Goal: Information Seeking & Learning: Find specific fact

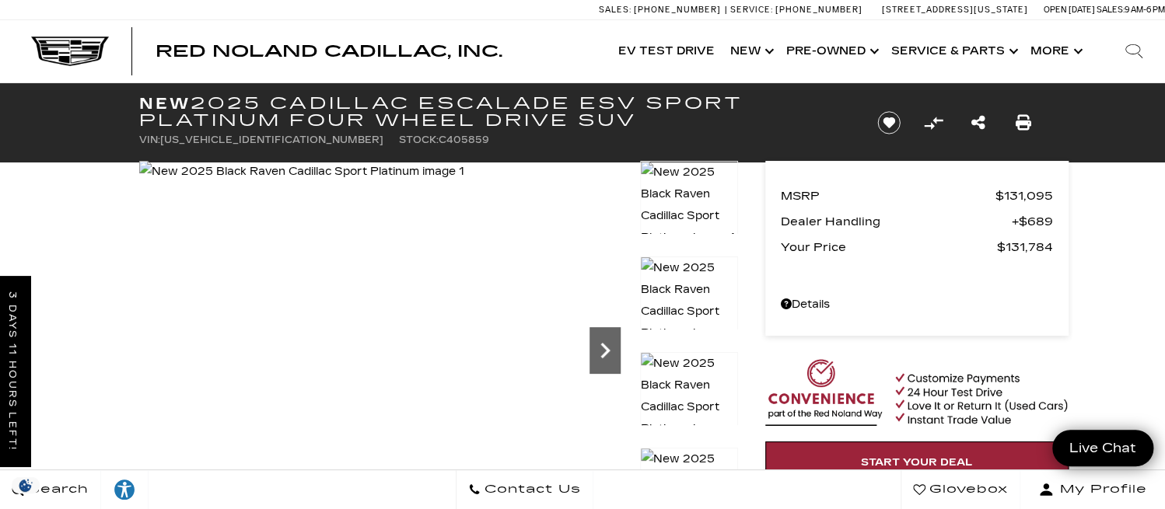
click at [600, 337] on icon "Next" at bounding box center [605, 350] width 31 height 31
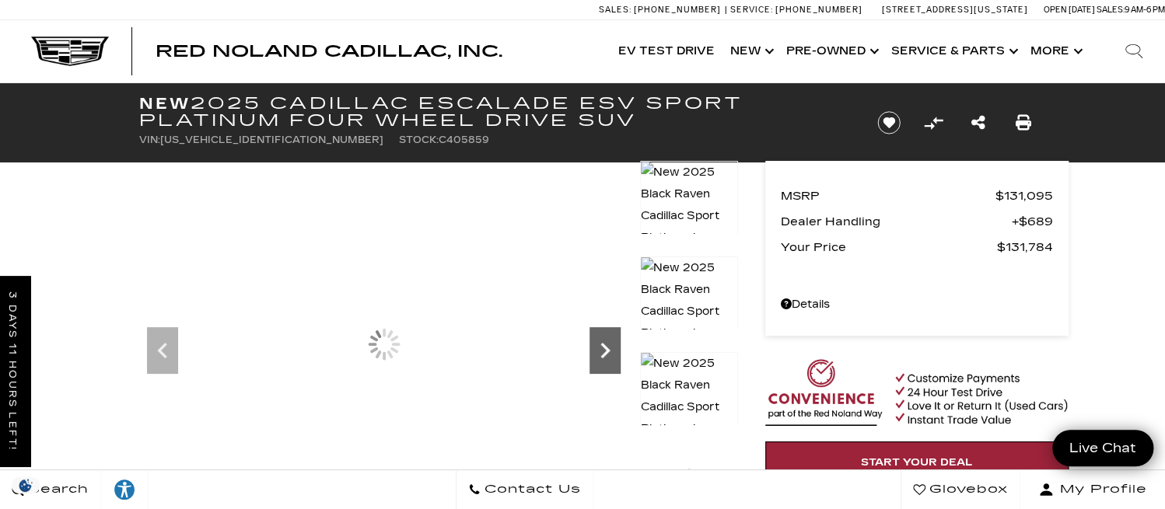
click at [600, 337] on icon "Next" at bounding box center [605, 350] width 31 height 31
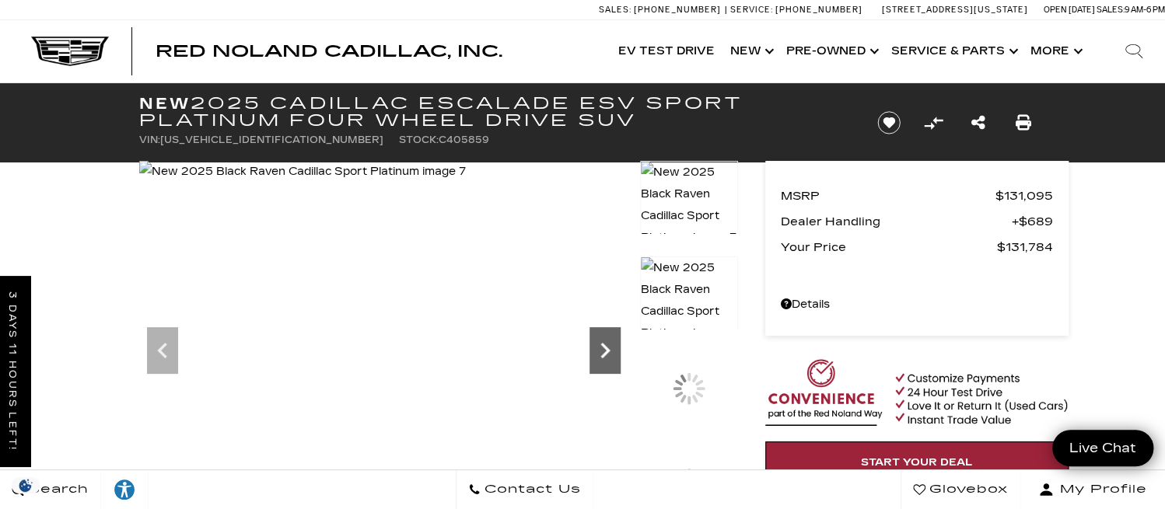
click at [600, 337] on icon "Next" at bounding box center [605, 350] width 31 height 31
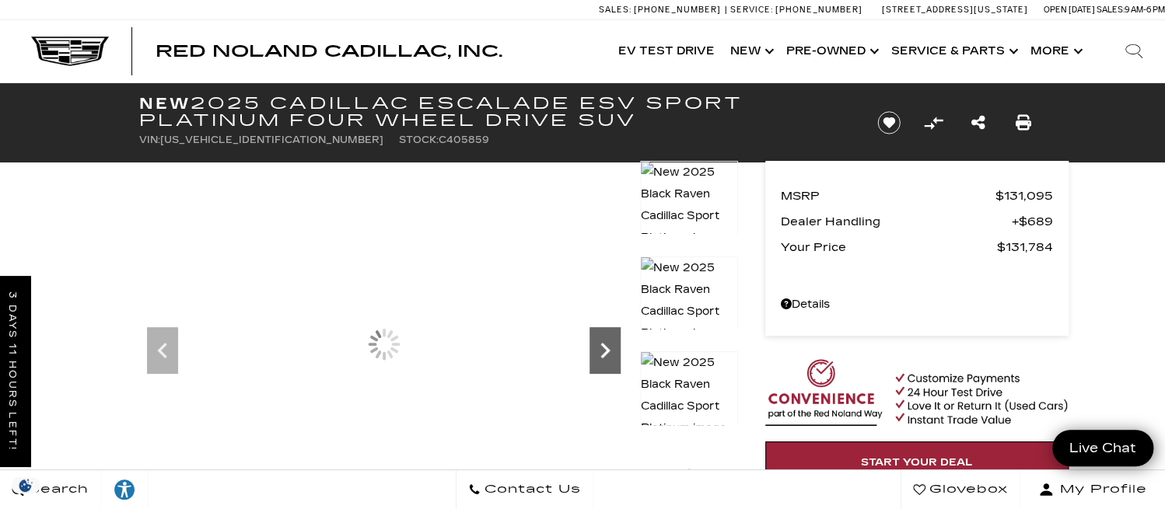
click at [600, 337] on icon "Next" at bounding box center [605, 350] width 31 height 31
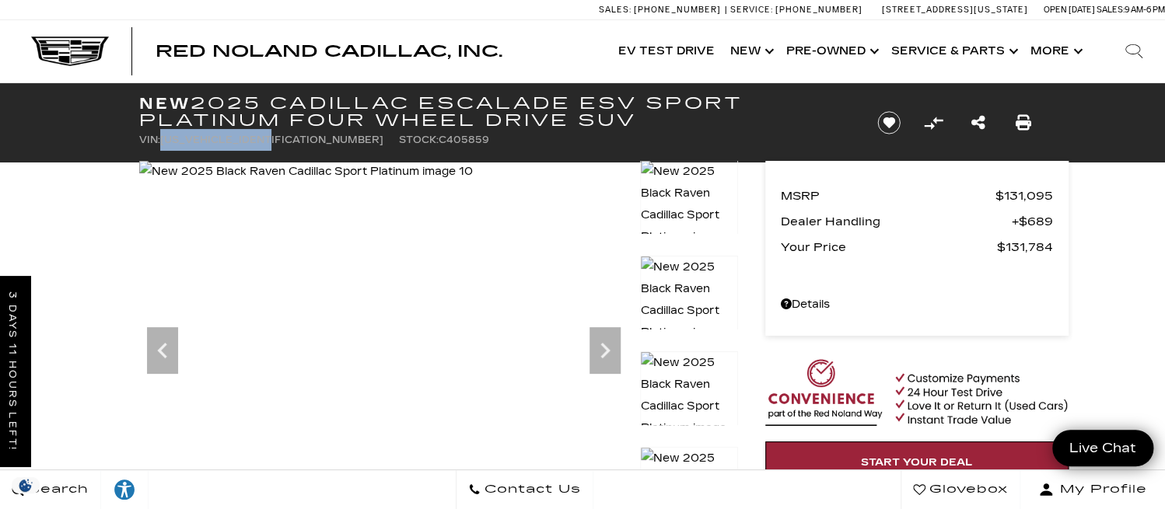
drag, startPoint x: 163, startPoint y: 139, endPoint x: 276, endPoint y: 142, distance: 112.8
click at [276, 142] on span "[US_VEHICLE_IDENTIFICATION_NUMBER]" at bounding box center [271, 140] width 223 height 11
copy span "[US_VEHICLE_IDENTIFICATION_NUMBER]"
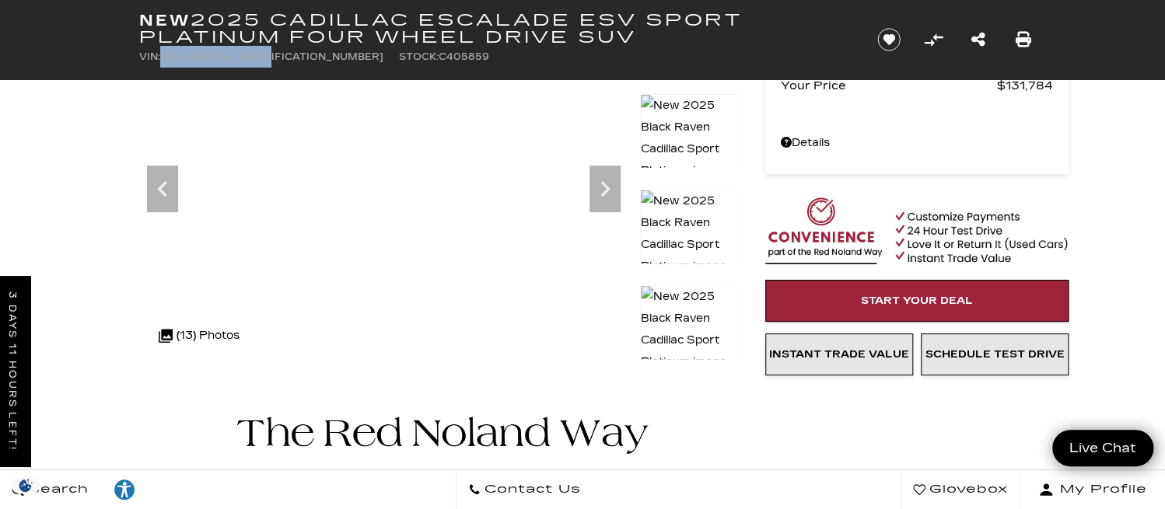
scroll to position [95, 0]
